Goal: Task Accomplishment & Management: Manage account settings

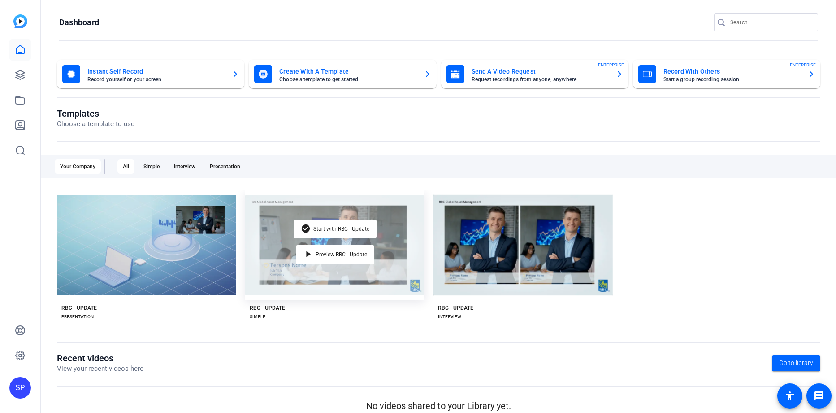
scroll to position [11, 0]
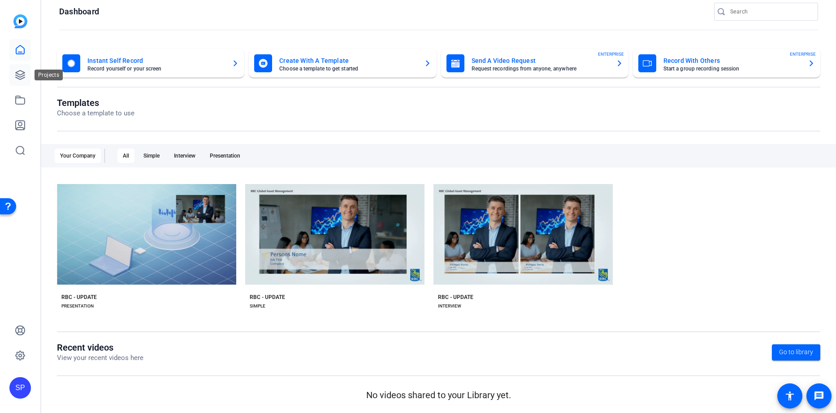
click at [19, 74] on icon at bounding box center [20, 74] width 9 height 9
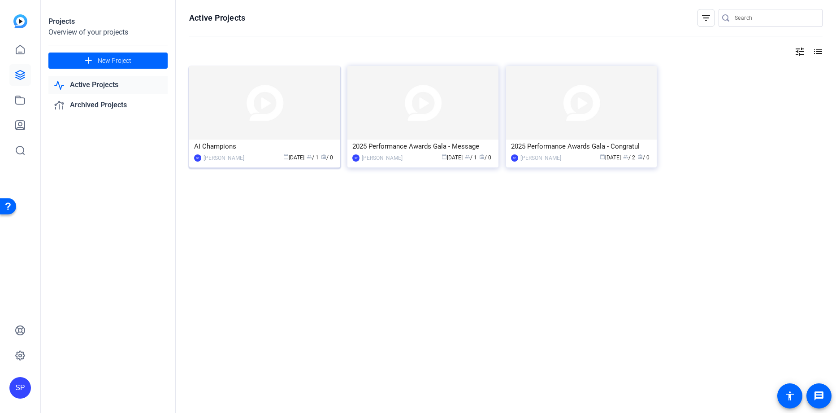
click at [241, 145] on div "AI Champions" at bounding box center [264, 145] width 141 height 13
click at [566, 163] on mat-card-content "2025 Performance Awards Gala - Congratul SP [PERSON_NAME] calendar_today [DATE]…" at bounding box center [582, 154] width 156 height 30
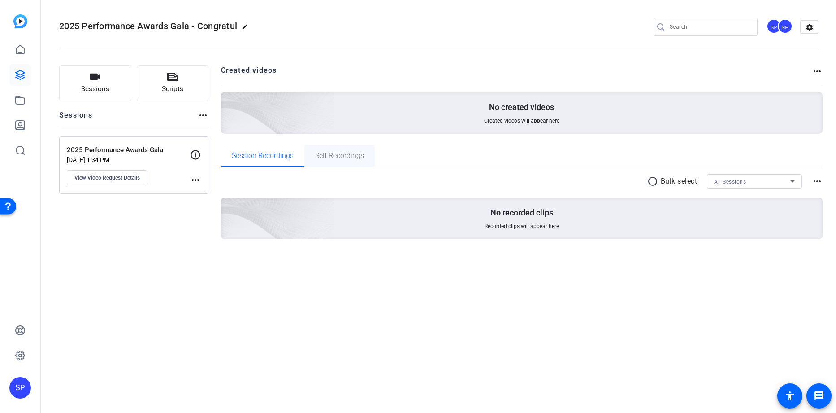
click at [348, 155] on span "Self Recordings" at bounding box center [339, 155] width 49 height 7
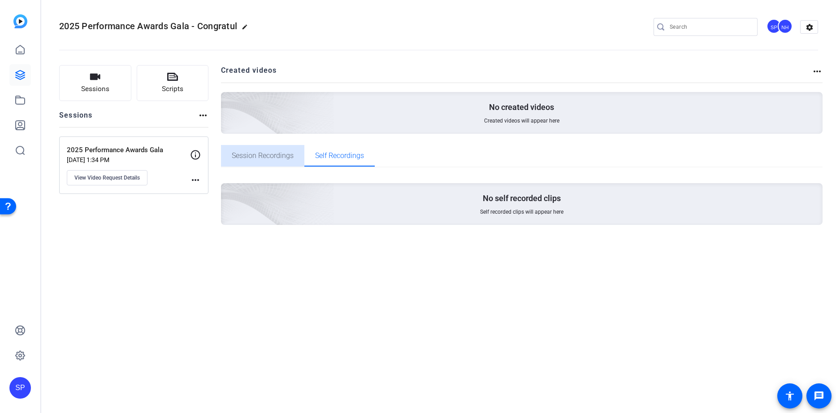
click at [256, 155] on span "Session Recordings" at bounding box center [263, 155] width 62 height 7
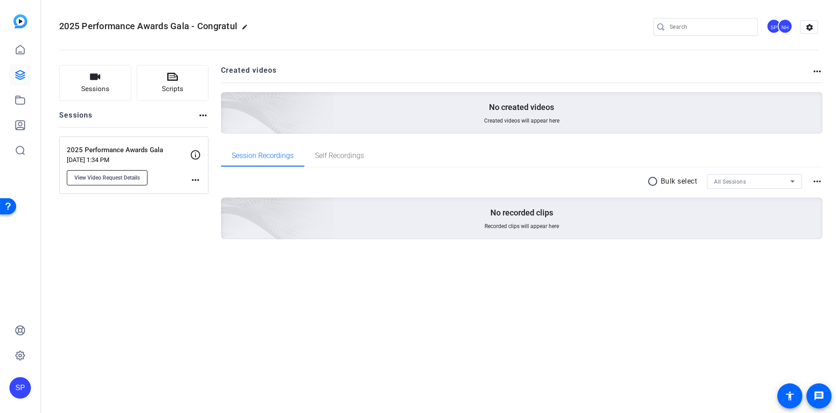
click at [139, 180] on span "View Video Request Details" at bounding box center [106, 177] width 65 height 7
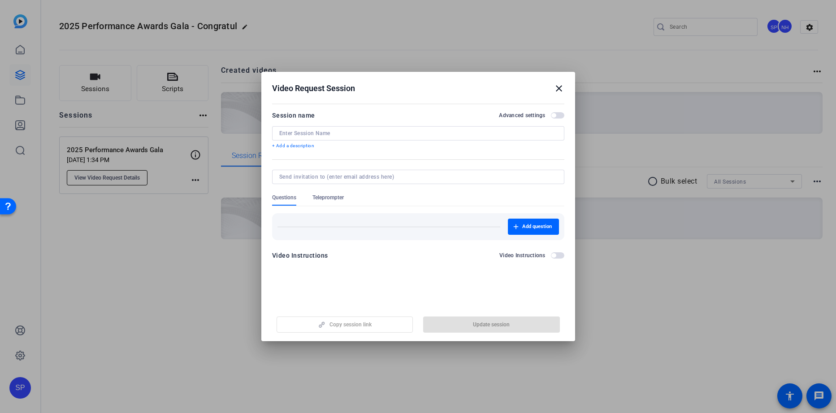
type input "2025 Performance Awards Gala"
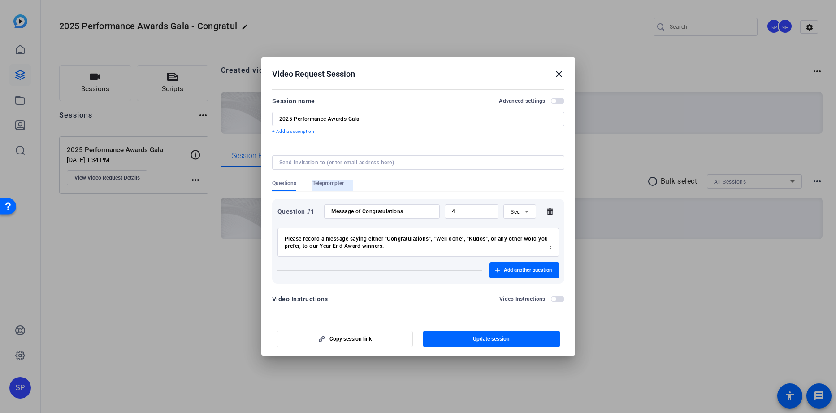
click at [331, 188] on span "Teleprompter" at bounding box center [328, 185] width 31 height 12
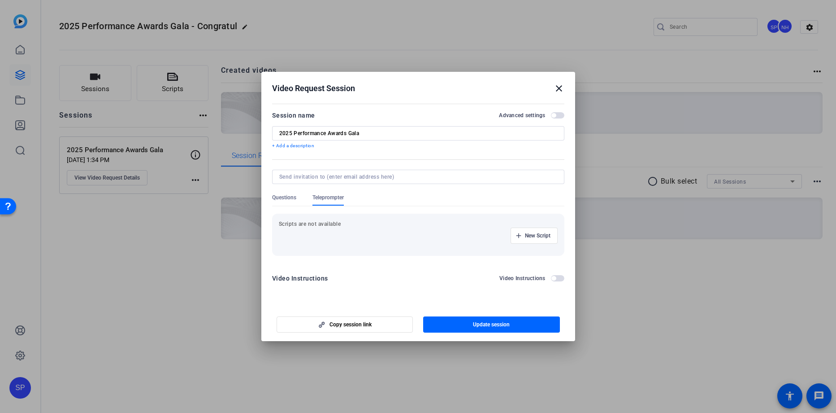
click at [287, 195] on span "Questions" at bounding box center [284, 197] width 24 height 7
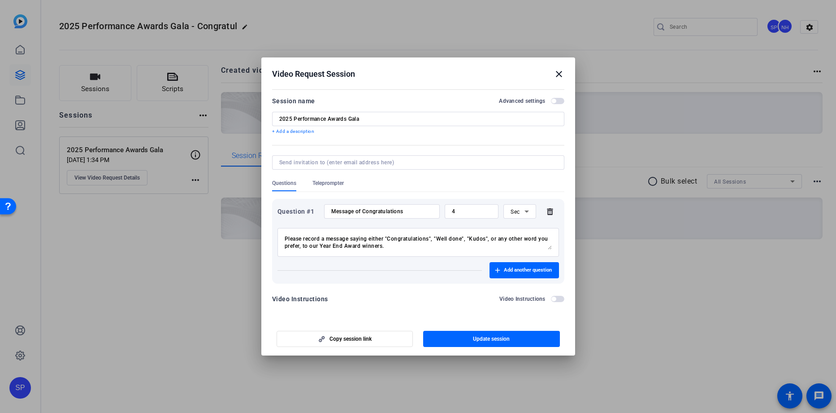
click at [562, 69] on mat-icon "close" at bounding box center [559, 74] width 11 height 11
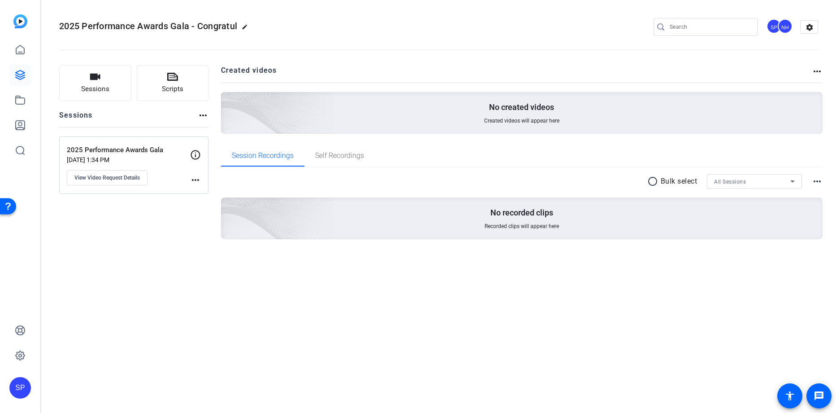
click at [787, 27] on div "NH" at bounding box center [785, 26] width 15 height 15
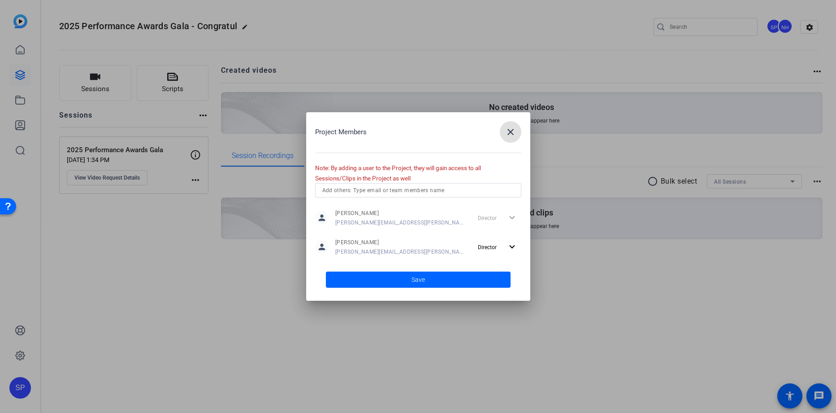
click at [461, 191] on input "text" at bounding box center [418, 190] width 192 height 11
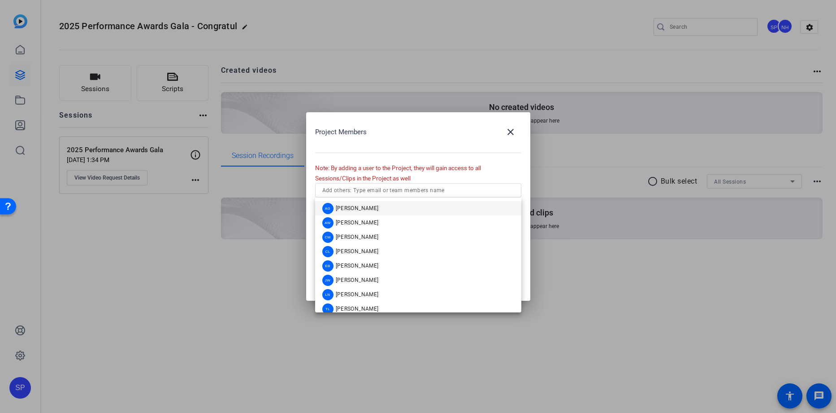
click at [602, 266] on div at bounding box center [418, 206] width 836 height 413
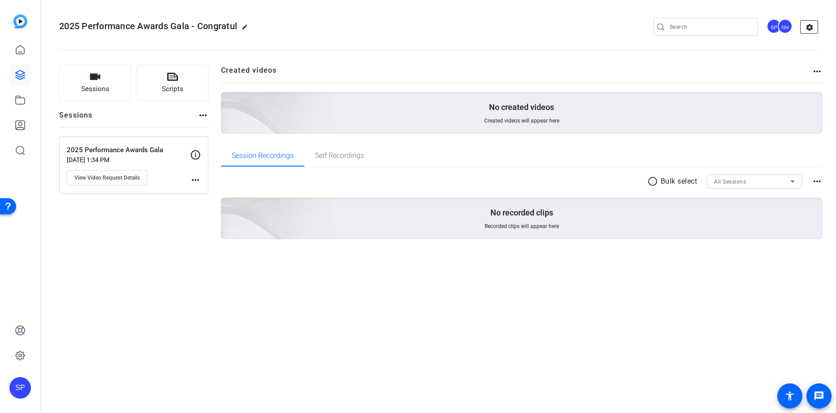
click at [804, 30] on mat-icon "settings" at bounding box center [810, 27] width 18 height 13
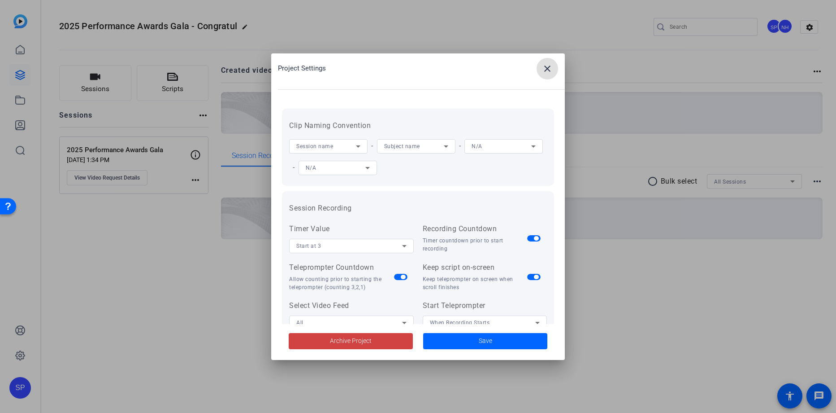
click at [545, 65] on mat-icon "close" at bounding box center [547, 68] width 11 height 11
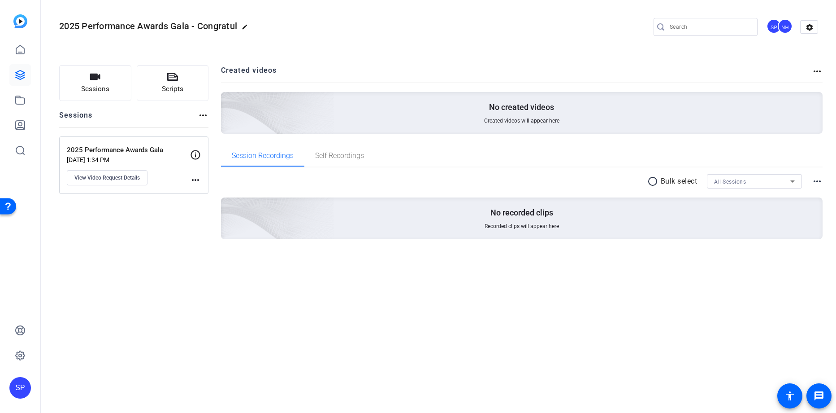
click at [201, 182] on div "2025 Performance Awards Gala [DATE] 1:34 PM View Video Request Details more_hor…" at bounding box center [133, 164] width 149 height 57
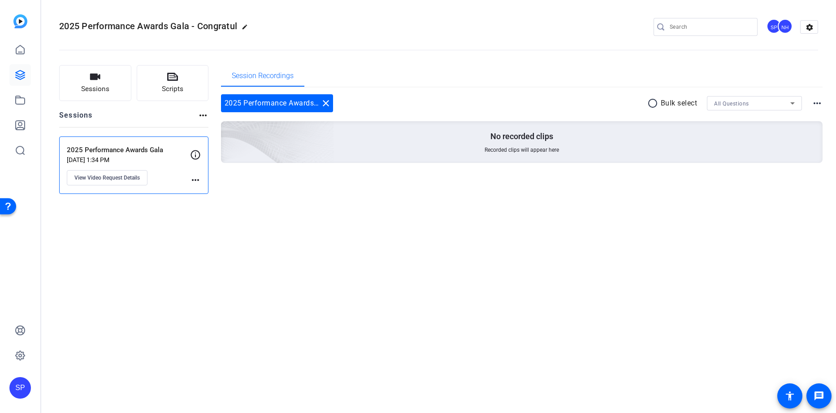
click at [205, 184] on div "2025 Performance Awards Gala [DATE] 1:34 PM View Video Request Details more_hor…" at bounding box center [133, 164] width 149 height 57
click at [115, 119] on div "Sessions more_horiz" at bounding box center [133, 118] width 149 height 17
click at [813, 27] on mat-icon "settings" at bounding box center [810, 27] width 18 height 13
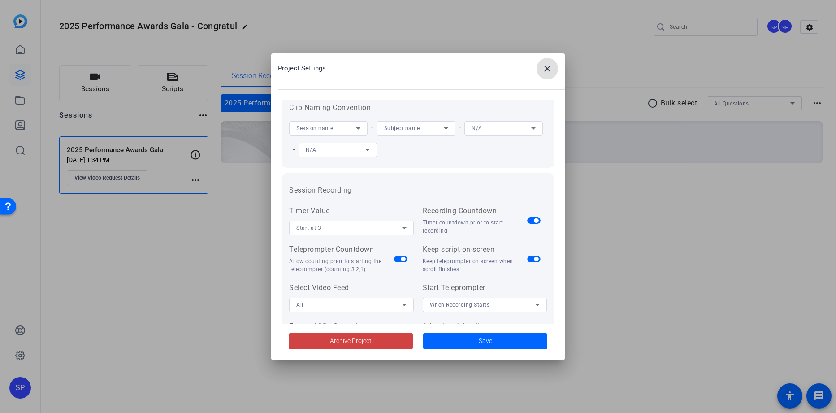
scroll to position [19, 0]
click at [543, 65] on mat-icon "close" at bounding box center [547, 68] width 11 height 11
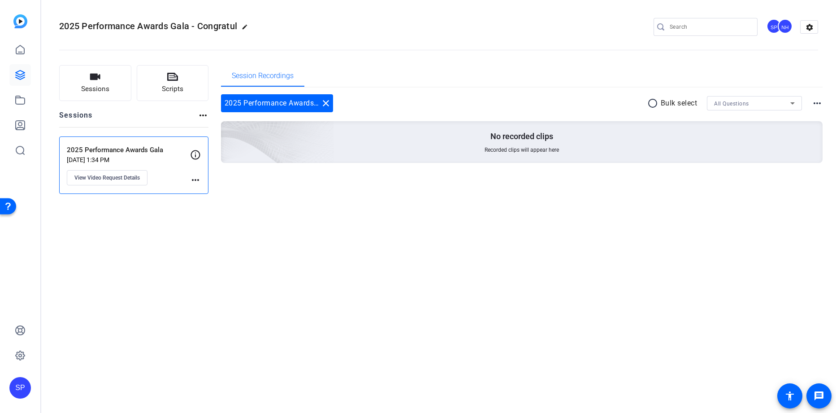
click at [787, 22] on div "NH" at bounding box center [785, 26] width 15 height 15
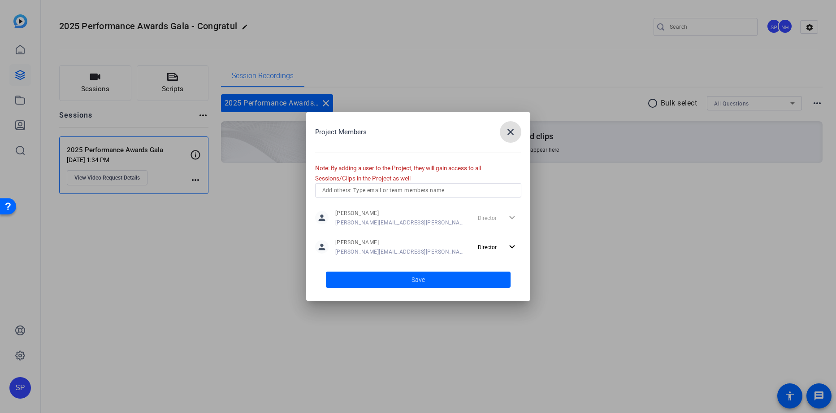
click at [457, 188] on input "text" at bounding box center [418, 190] width 192 height 11
type input "[PERSON_NAME]"
click at [510, 133] on mat-icon "close" at bounding box center [510, 131] width 11 height 11
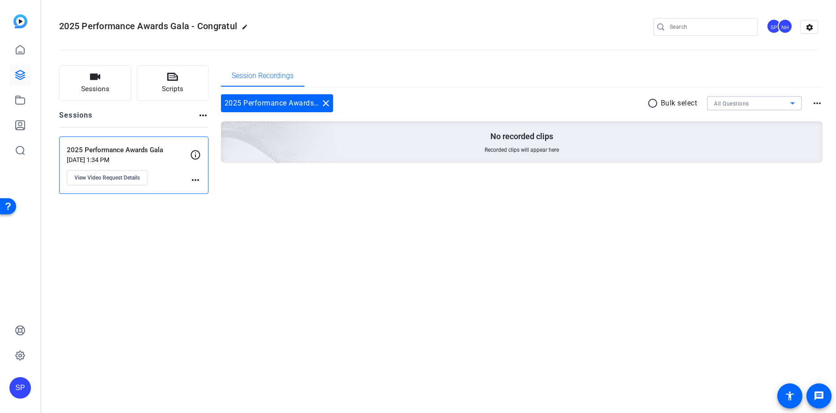
click at [743, 106] on span "All Questions" at bounding box center [731, 103] width 35 height 6
click at [270, 241] on div at bounding box center [418, 206] width 836 height 413
click at [22, 120] on icon at bounding box center [20, 125] width 11 height 11
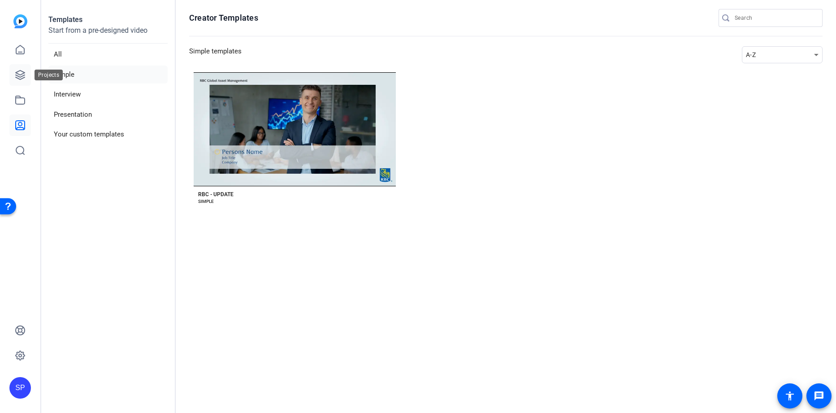
click at [19, 76] on icon at bounding box center [20, 74] width 9 height 9
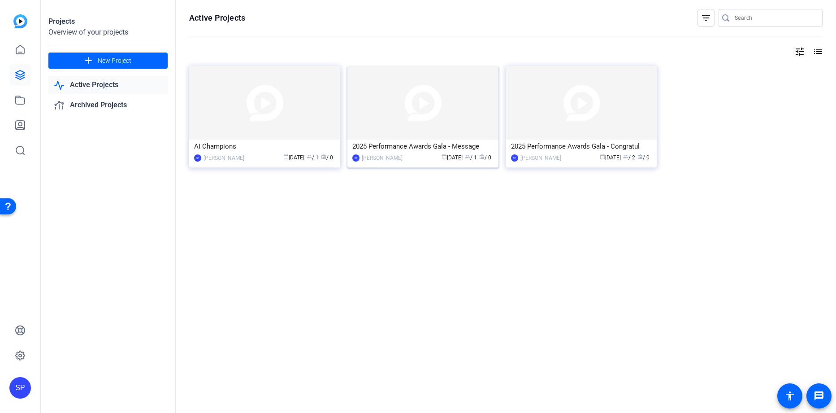
click at [419, 164] on mat-card-content "2025 Performance Awards Gala - Message SP [PERSON_NAME] calendar_today [DATE] g…" at bounding box center [423, 154] width 156 height 30
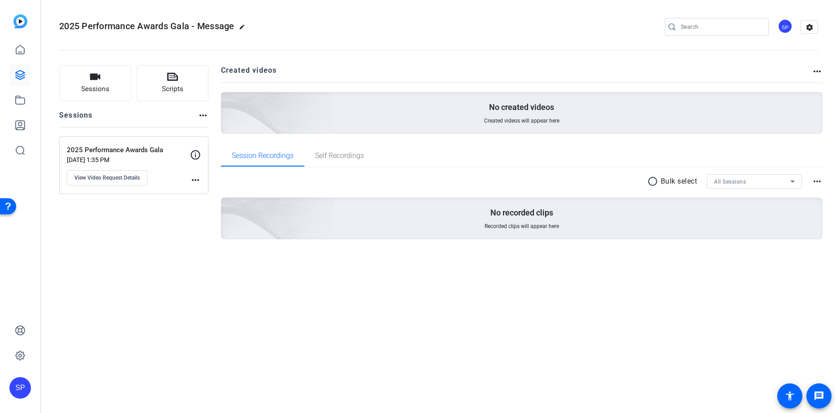
click at [174, 187] on div "2025 Performance Awards Gala [DATE] 1:35 PM View Video Request Details more_hor…" at bounding box center [133, 164] width 149 height 57
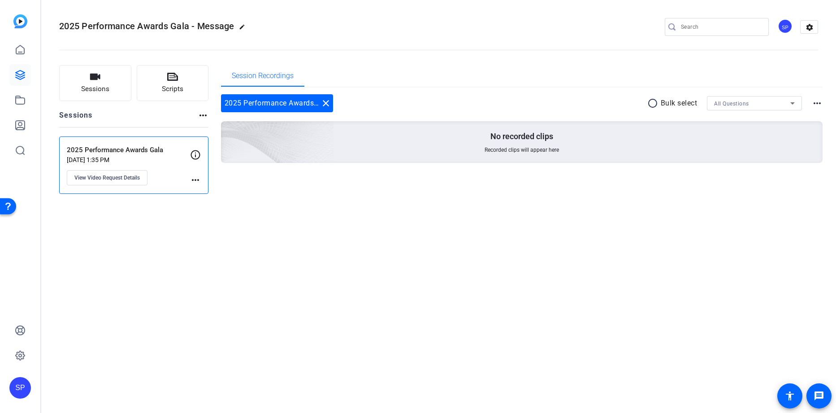
click at [198, 183] on mat-icon "more_horiz" at bounding box center [195, 179] width 11 height 11
click at [133, 177] on div at bounding box center [418, 206] width 836 height 413
click at [129, 172] on button "View Video Request Details" at bounding box center [107, 177] width 81 height 15
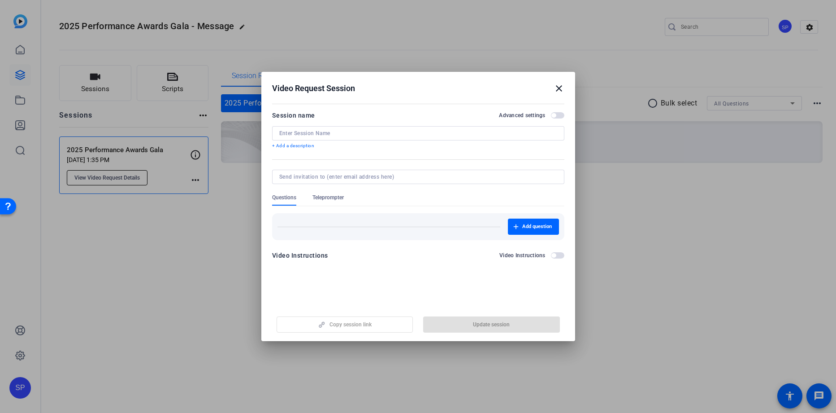
type input "2025 Performance Awards Gala"
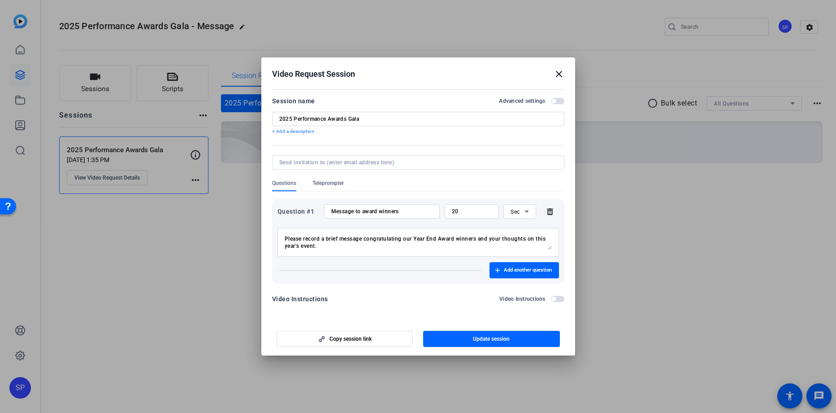
click at [560, 74] on mat-icon "close" at bounding box center [559, 74] width 11 height 11
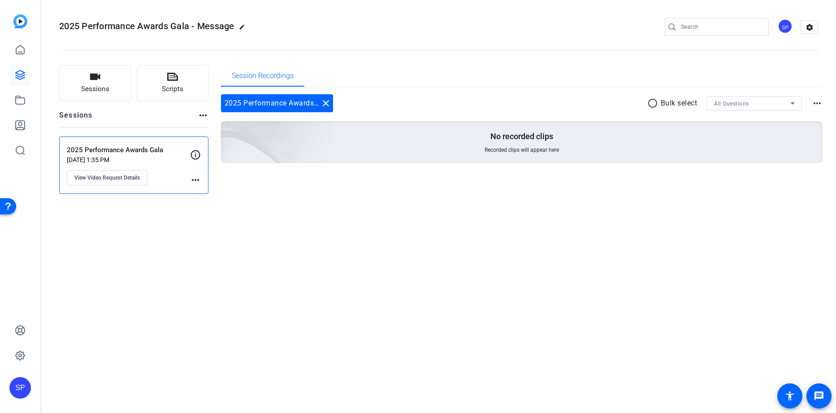
click at [786, 28] on div "SP" at bounding box center [785, 26] width 15 height 15
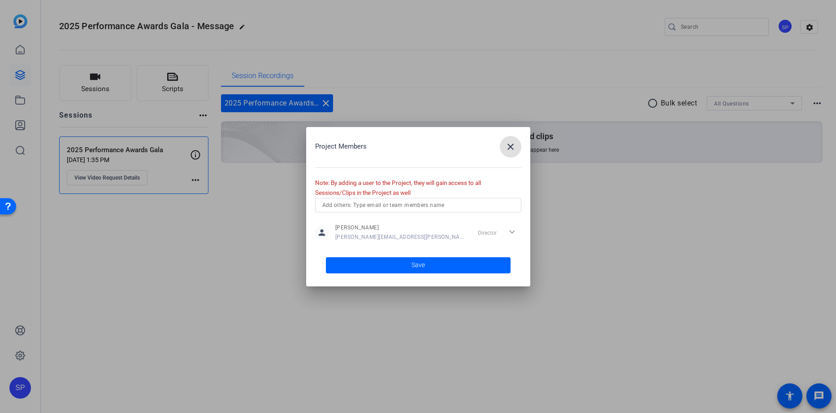
click at [422, 203] on input "text" at bounding box center [418, 205] width 192 height 11
type input "s"
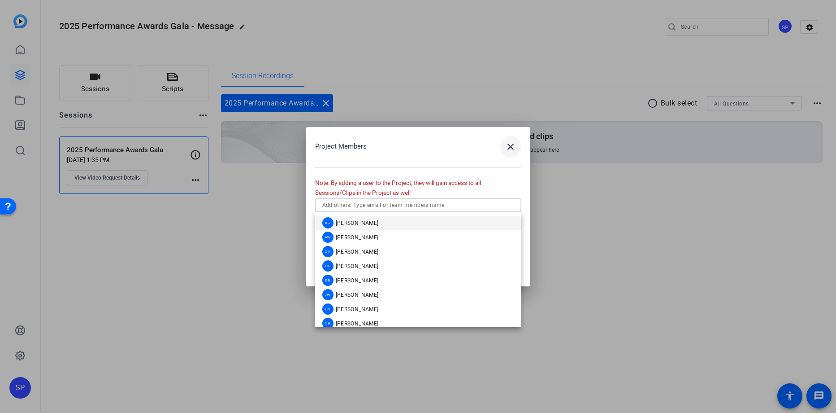
click at [512, 152] on mat-icon "close" at bounding box center [510, 146] width 11 height 11
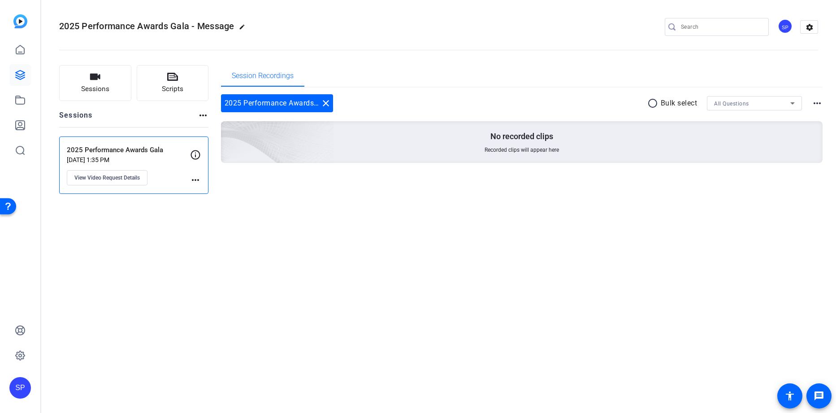
click at [552, 391] on div "2025 Performance Awards Gala - Message edit SP settings Sessions Scripts Sessio…" at bounding box center [438, 206] width 795 height 413
click at [20, 52] on icon at bounding box center [20, 49] width 11 height 11
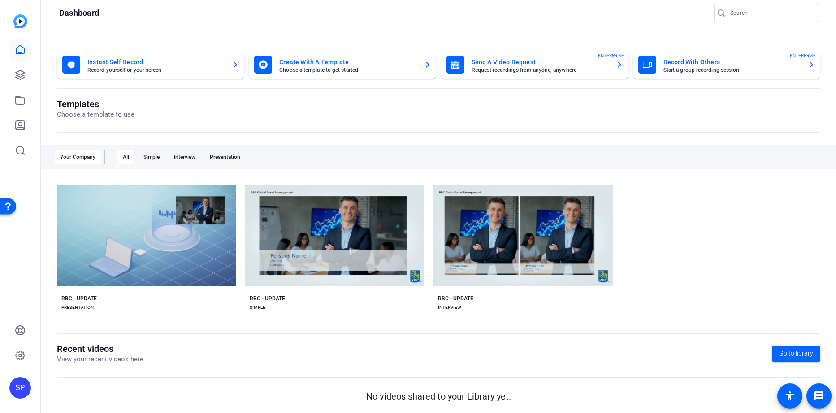
scroll to position [11, 0]
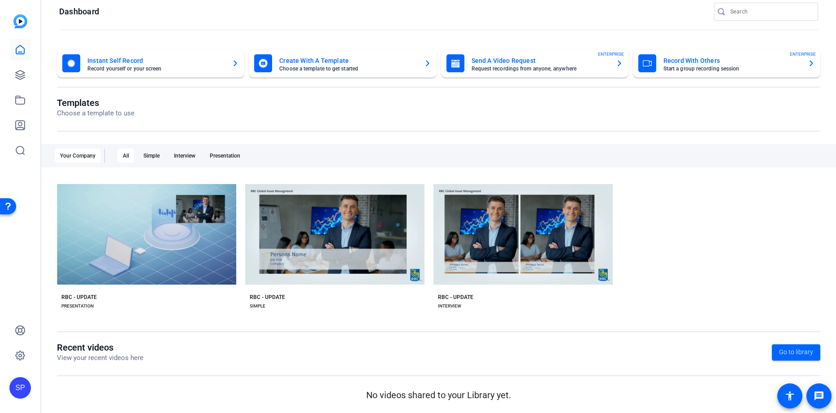
click at [607, 66] on mat-card-subtitle "Request recordings from anyone, anywhere" at bounding box center [540, 68] width 137 height 5
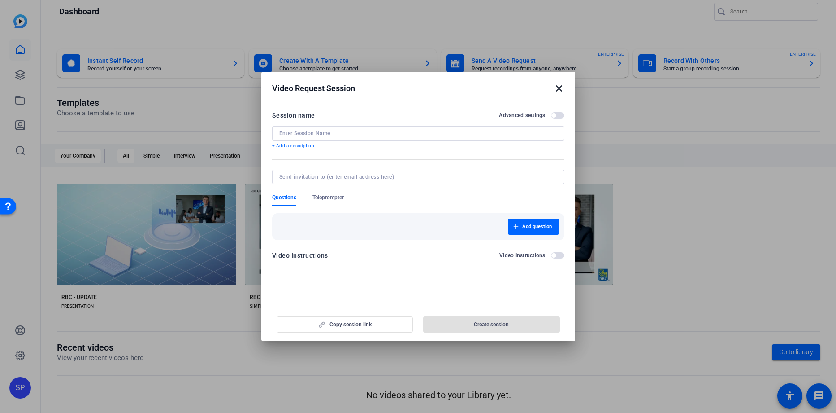
click at [554, 87] on mat-icon "close" at bounding box center [559, 88] width 11 height 11
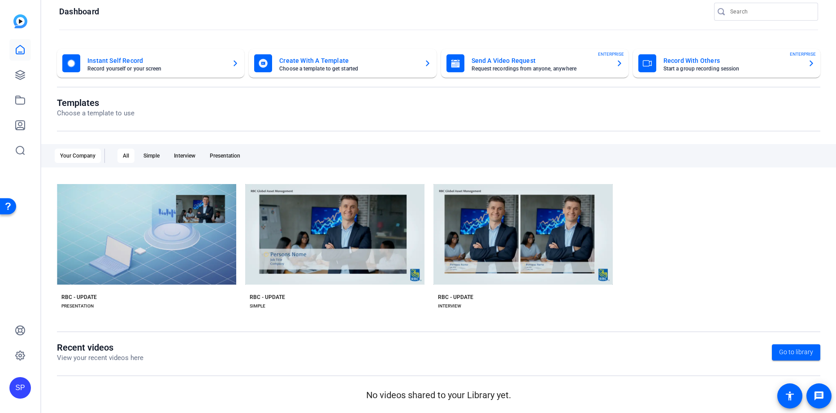
click at [549, 73] on mat-card "Send A Video Request Request recordings from anyone, anywhere ENTERPRISE" at bounding box center [534, 63] width 187 height 29
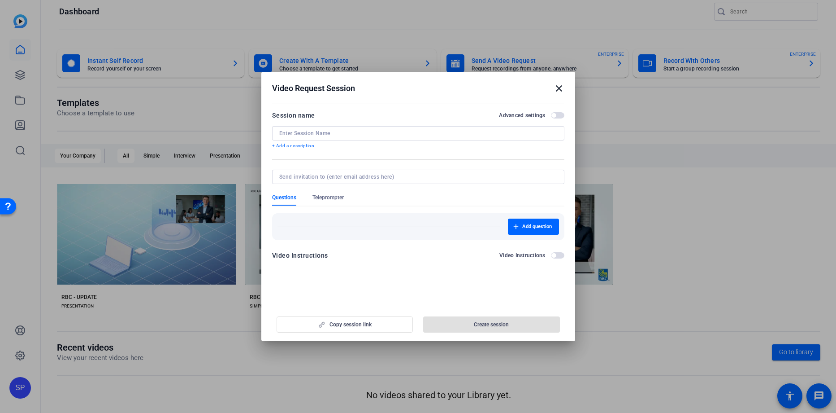
click at [560, 85] on mat-icon "close" at bounding box center [559, 88] width 11 height 11
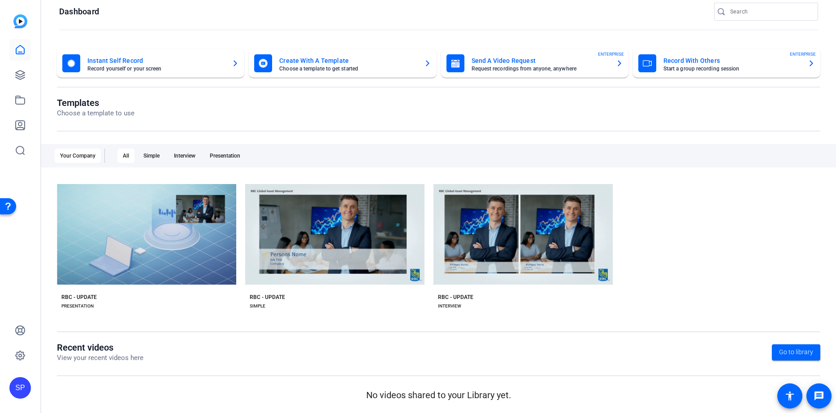
scroll to position [0, 0]
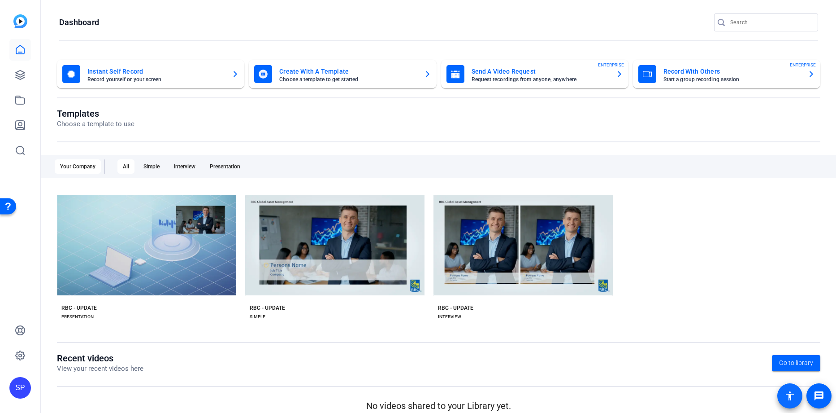
click at [790, 398] on mat-icon "accessibility" at bounding box center [790, 395] width 11 height 11
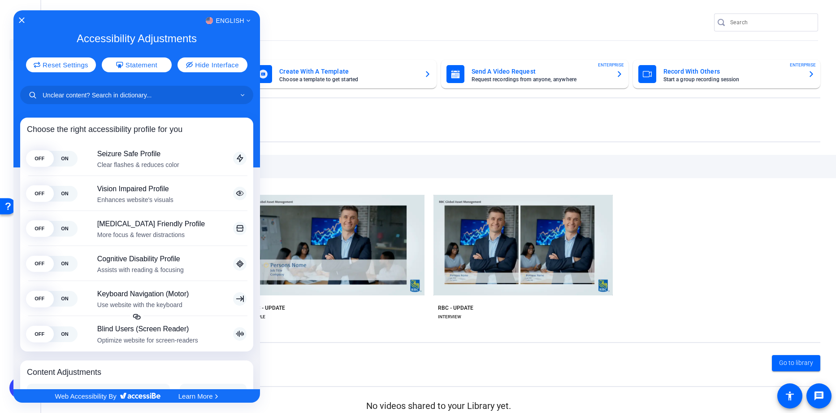
click at [725, 275] on div at bounding box center [418, 206] width 836 height 413
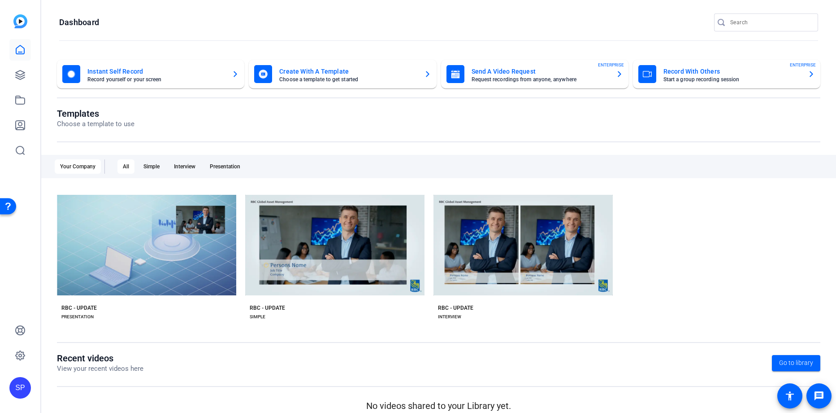
click at [21, 16] on img at bounding box center [20, 21] width 14 height 14
click at [21, 74] on icon at bounding box center [20, 74] width 9 height 9
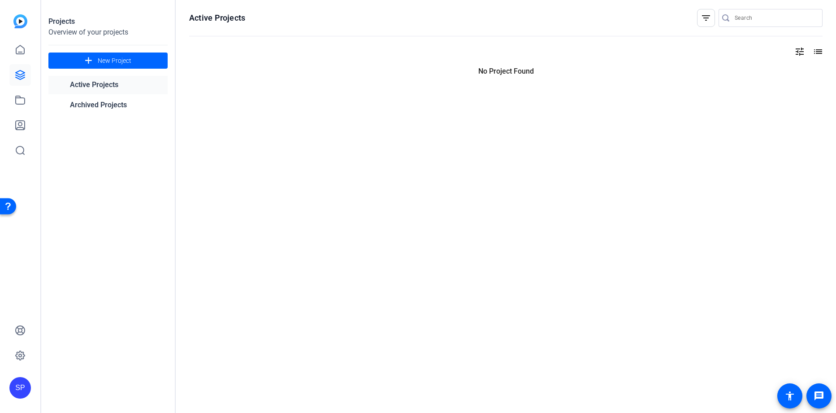
click at [127, 89] on link "Active Projects" at bounding box center [107, 85] width 119 height 18
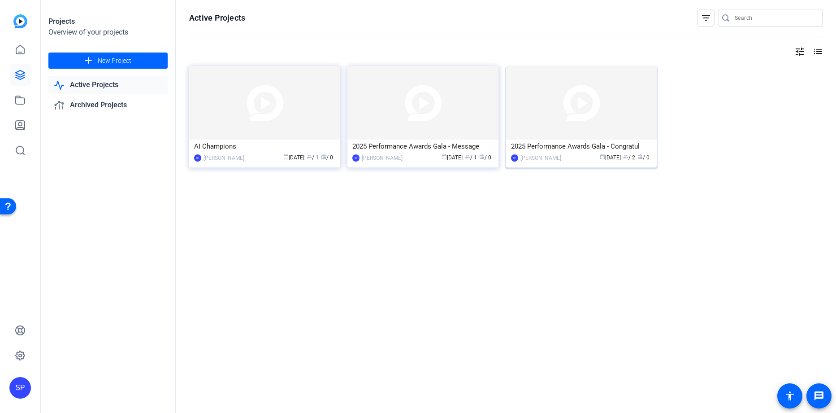
click at [572, 164] on mat-card-content "2025 Performance Awards Gala - Congratul SP [PERSON_NAME] calendar_today [DATE]…" at bounding box center [582, 154] width 156 height 30
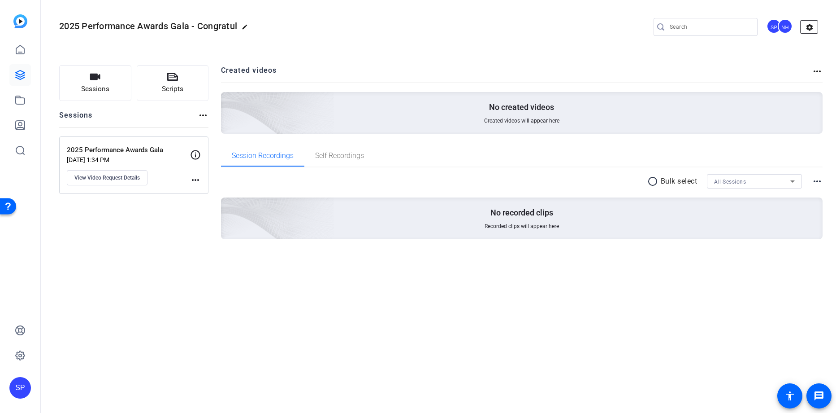
click at [813, 28] on mat-icon "settings" at bounding box center [810, 27] width 18 height 13
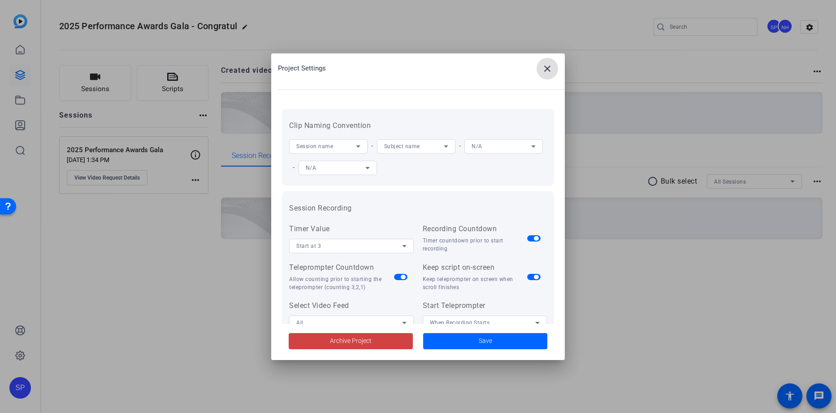
click at [550, 69] on mat-icon "close" at bounding box center [547, 68] width 11 height 11
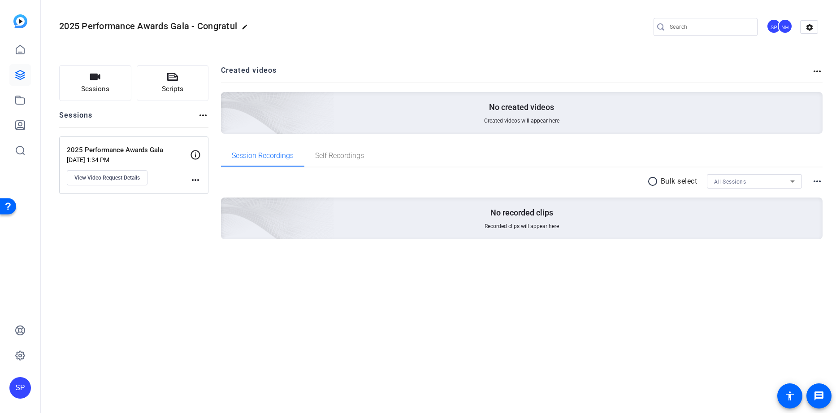
click at [771, 29] on div "SP" at bounding box center [774, 26] width 15 height 15
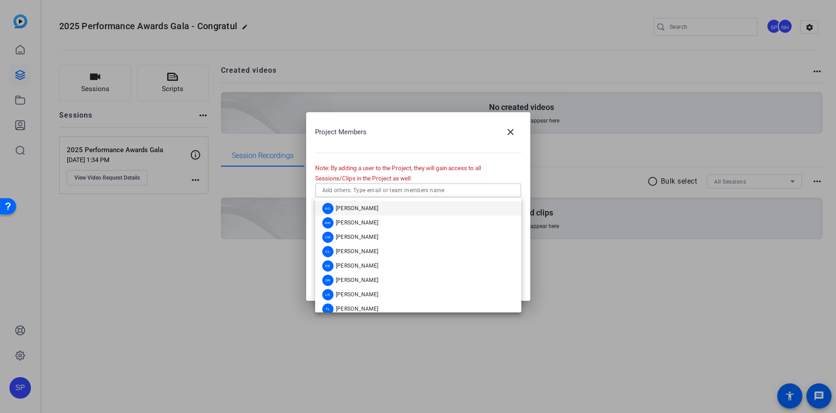
click at [417, 191] on input "text" at bounding box center [418, 190] width 192 height 11
click at [580, 354] on div at bounding box center [418, 206] width 836 height 413
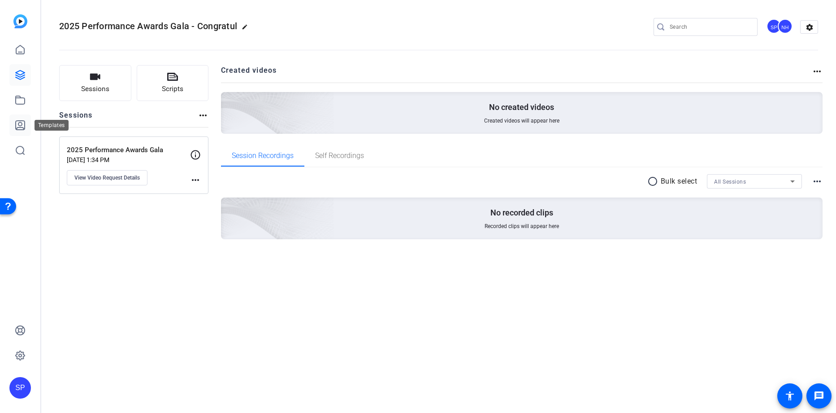
click at [17, 122] on icon at bounding box center [20, 125] width 11 height 11
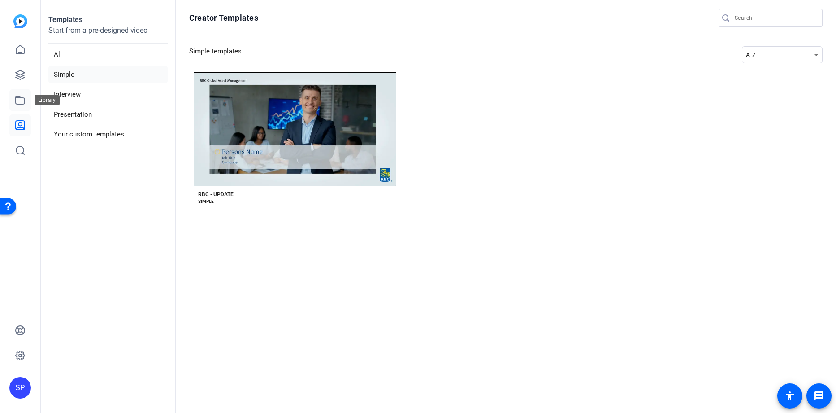
click at [18, 102] on icon at bounding box center [20, 100] width 11 height 11
click at [22, 73] on icon at bounding box center [20, 75] width 11 height 11
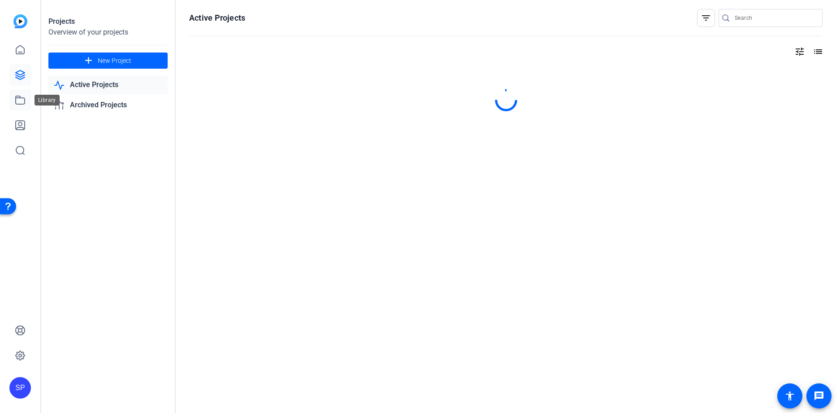
click at [28, 105] on link at bounding box center [20, 100] width 22 height 22
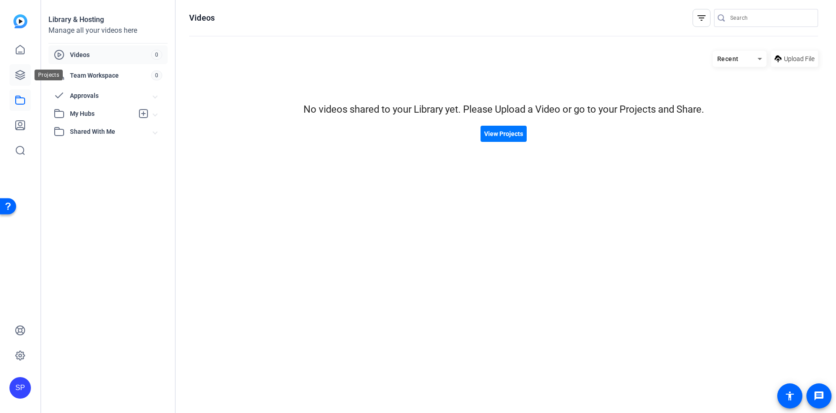
click at [22, 78] on icon at bounding box center [20, 74] width 9 height 9
